Goal: Navigation & Orientation: Find specific page/section

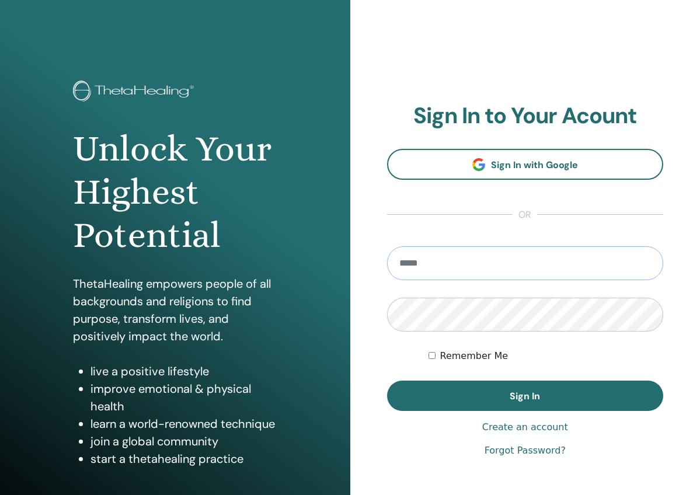
type input "**********"
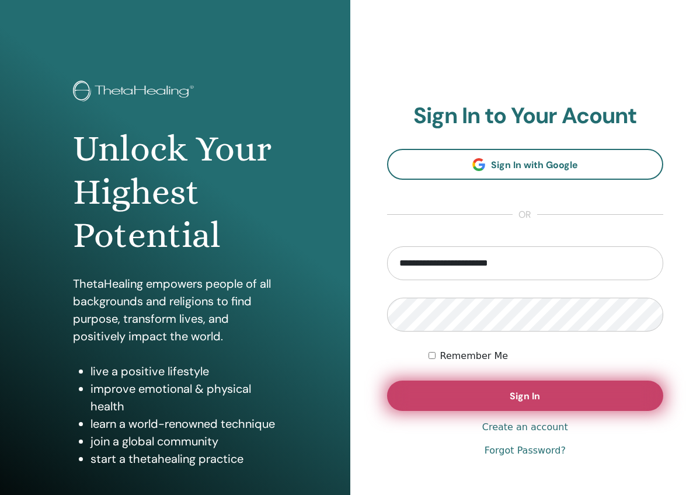
click at [524, 401] on span "Sign In" at bounding box center [524, 396] width 30 height 12
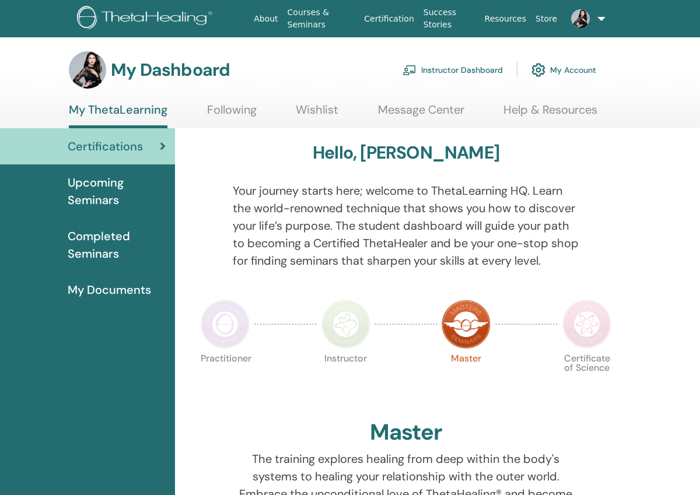
click at [470, 71] on link "Instructor Dashboard" at bounding box center [453, 70] width 100 height 26
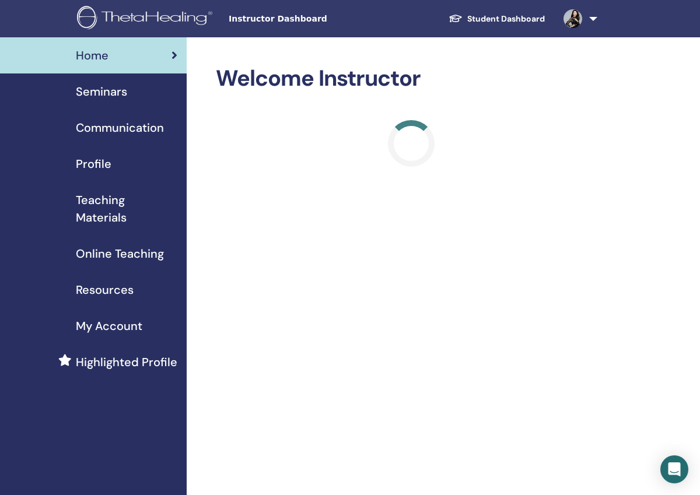
click at [112, 93] on span "Seminars" at bounding box center [101, 92] width 51 height 18
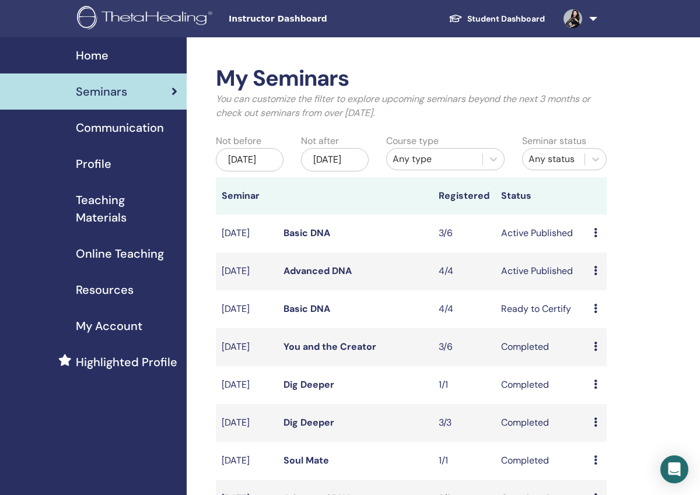
click at [294, 239] on link "Basic DNA" at bounding box center [307, 233] width 47 height 12
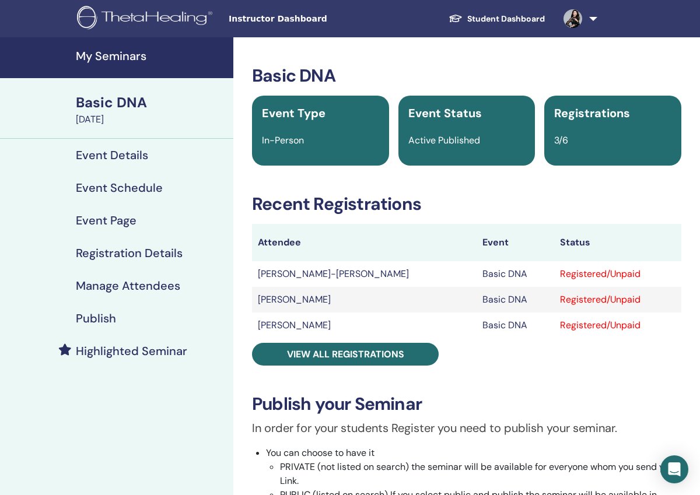
click at [486, 21] on link "Student Dashboard" at bounding box center [496, 19] width 115 height 22
